Goal: Information Seeking & Learning: Learn about a topic

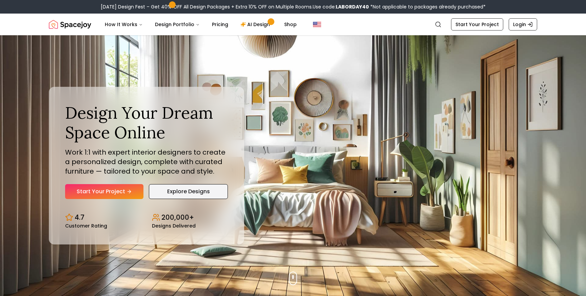
click at [183, 191] on link "Explore Designs" at bounding box center [188, 191] width 79 height 15
click at [132, 195] on link "Start Your Project" at bounding box center [104, 191] width 78 height 15
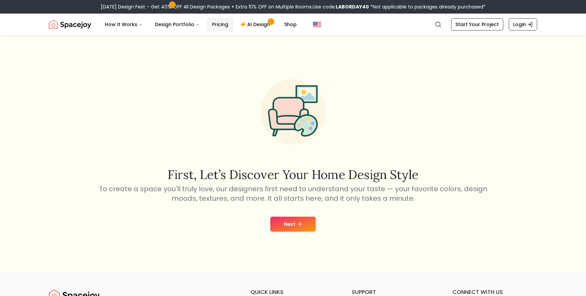
click at [206, 22] on link "Pricing" at bounding box center [219, 25] width 27 height 14
